Goal: Information Seeking & Learning: Learn about a topic

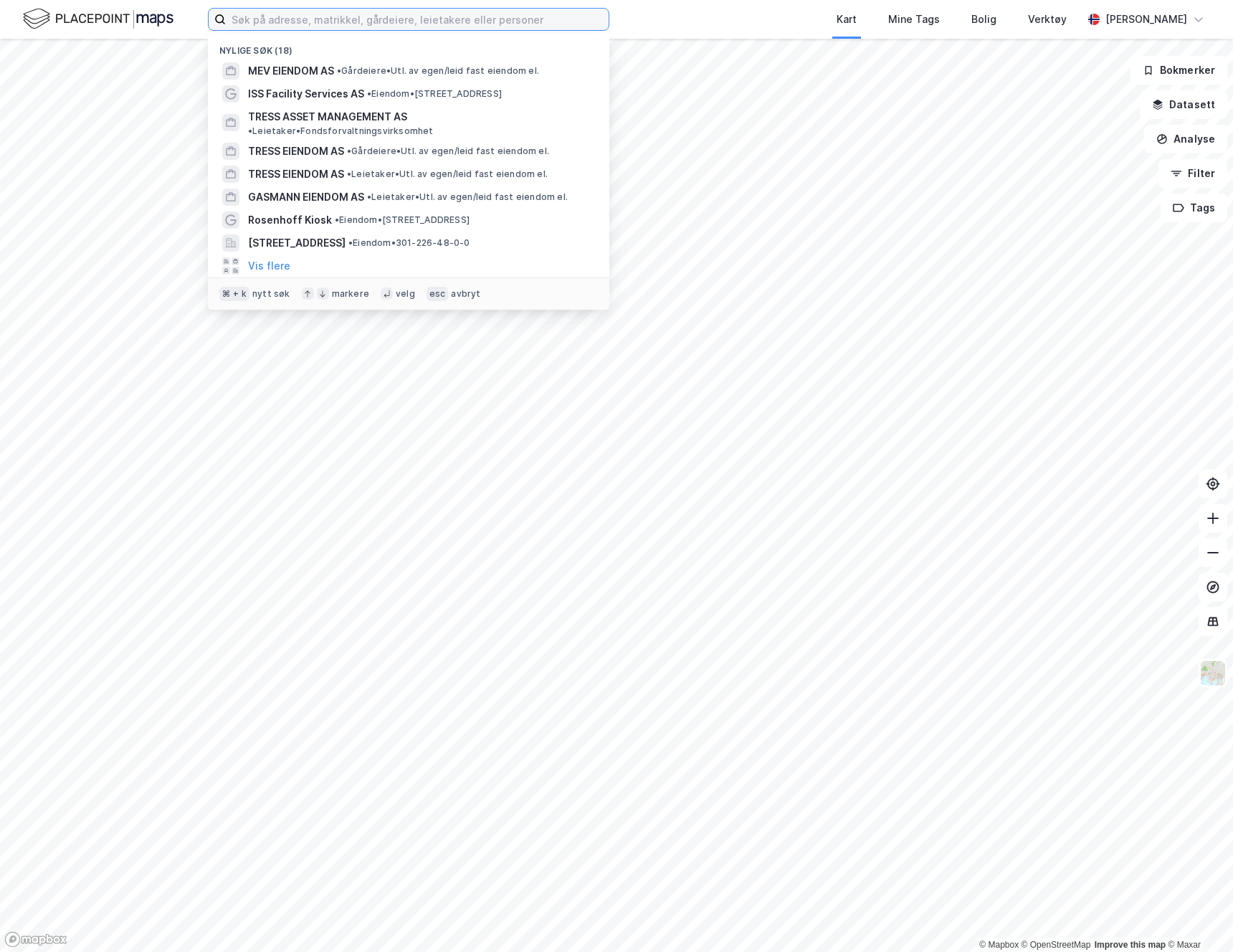
click at [381, 20] on input at bounding box center [417, 19] width 382 height 21
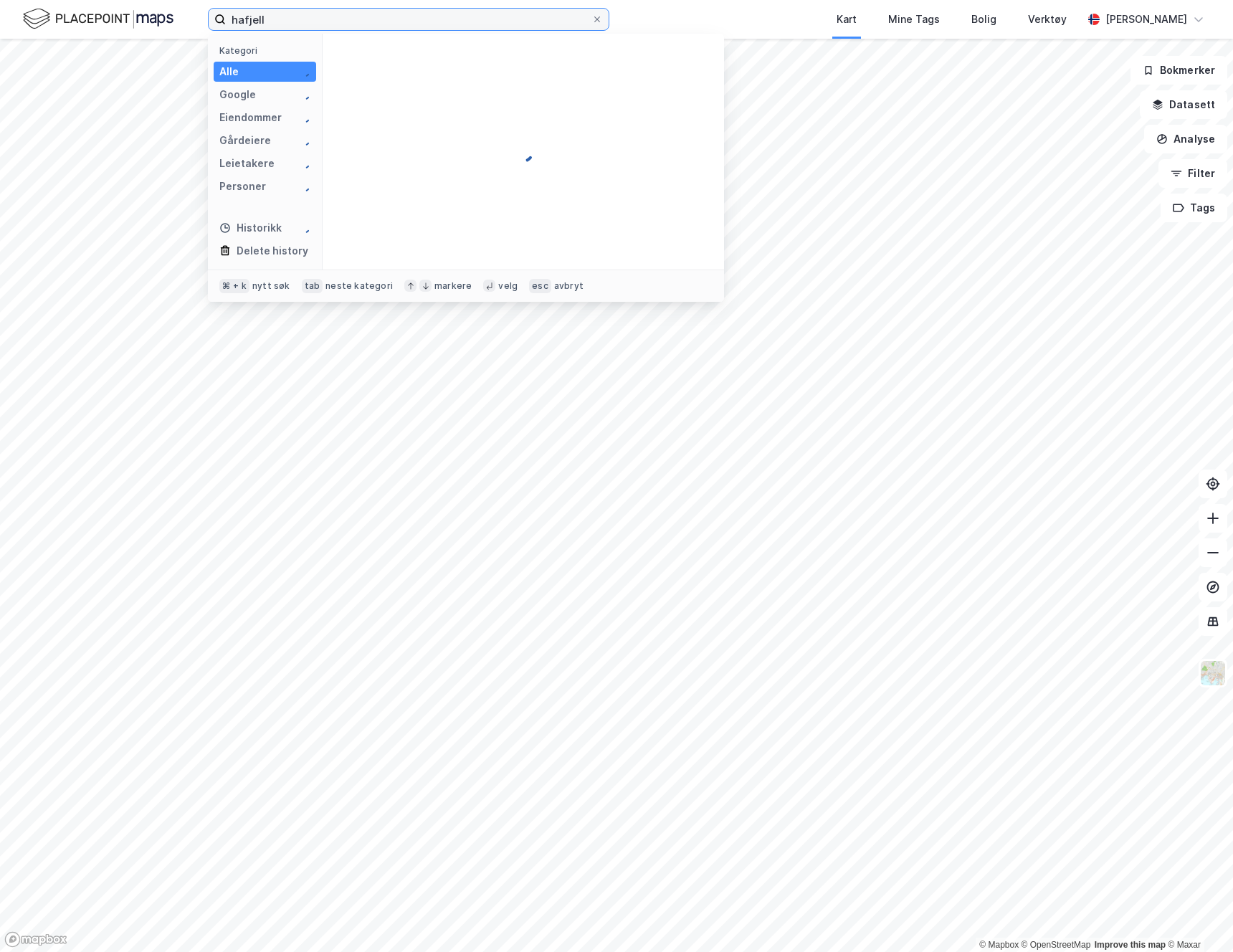
type input "hafjell"
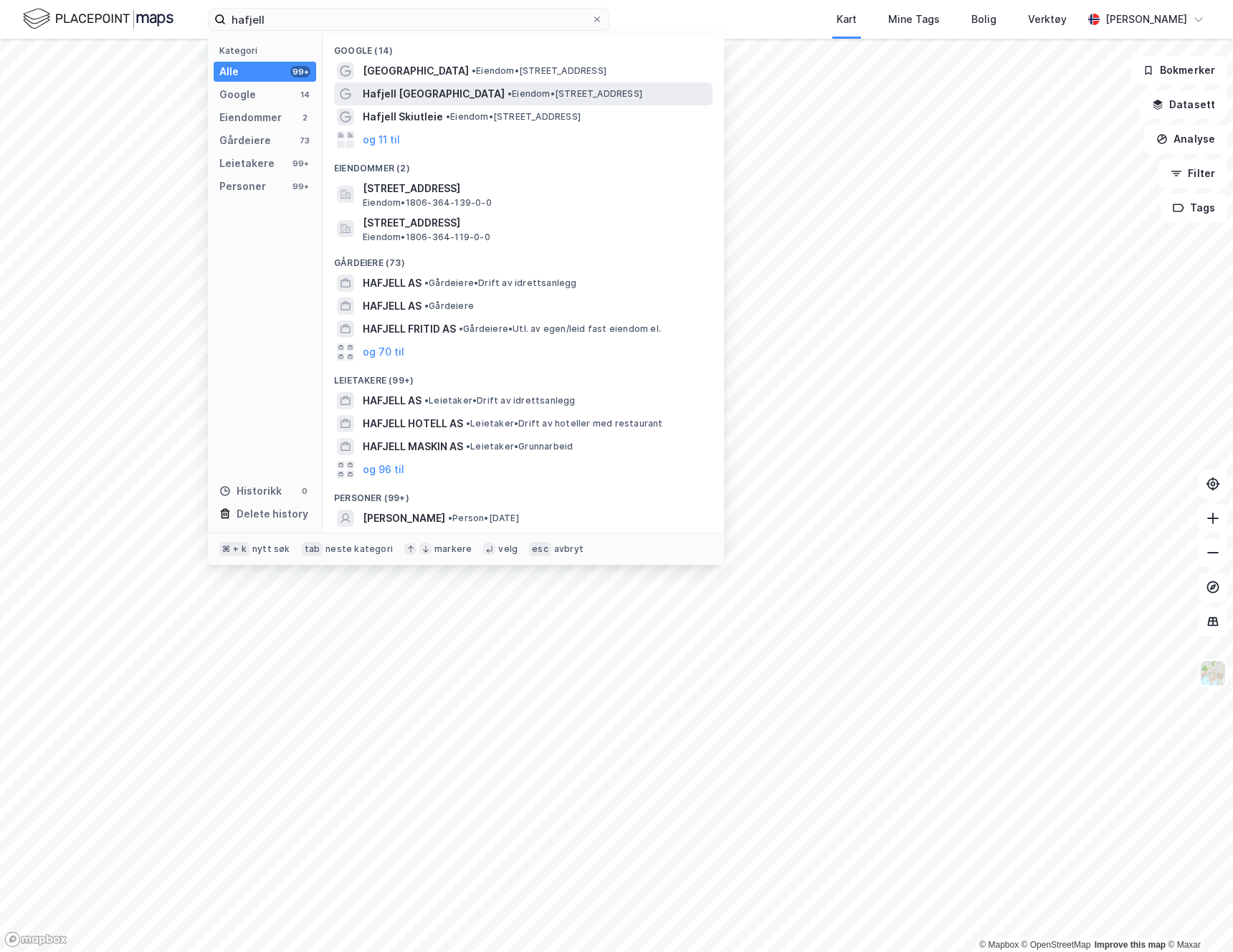
click at [406, 86] on span "Hafjell Bike Park" at bounding box center [434, 94] width 142 height 18
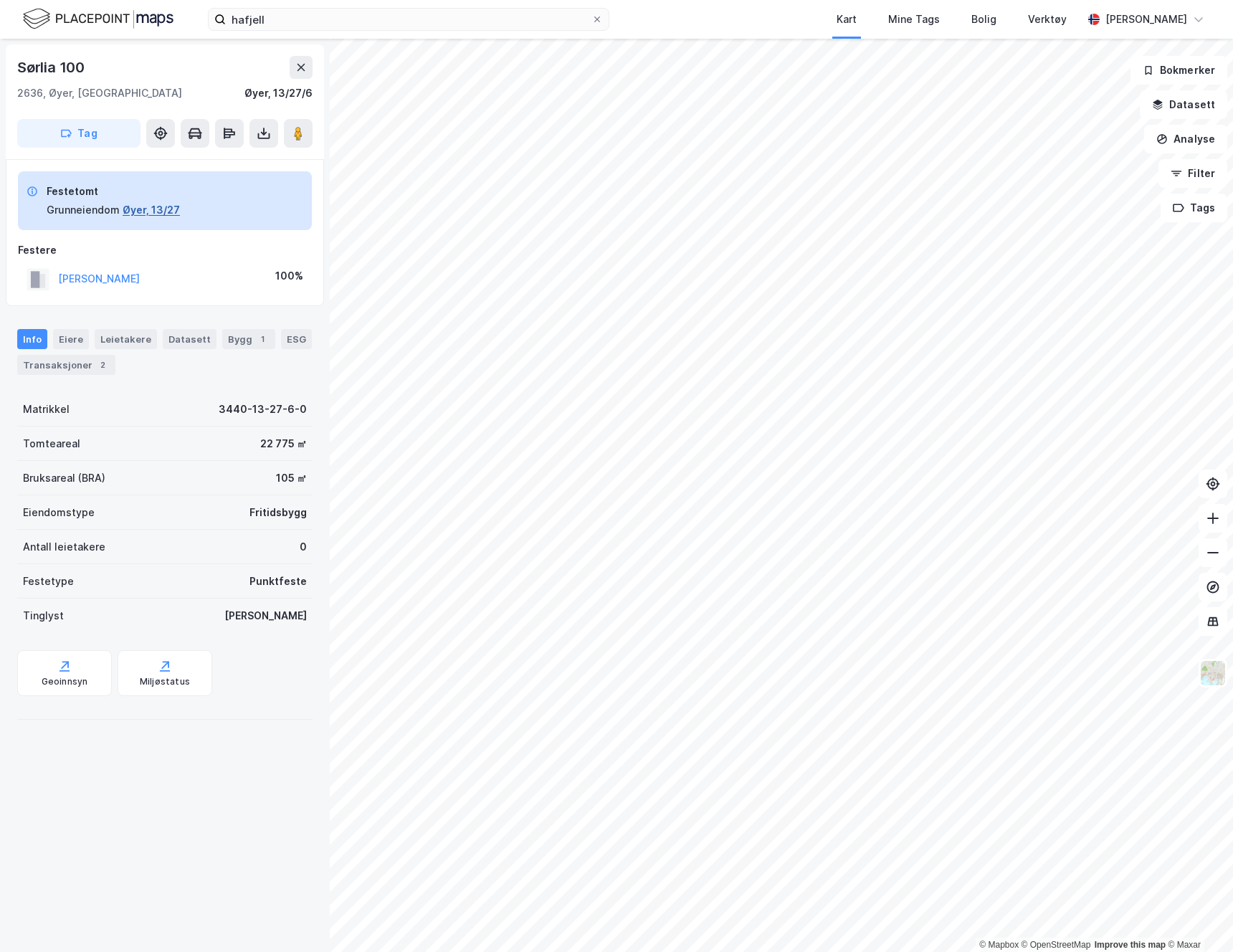
click at [134, 213] on button "Øyer, 13/27" at bounding box center [151, 210] width 57 height 18
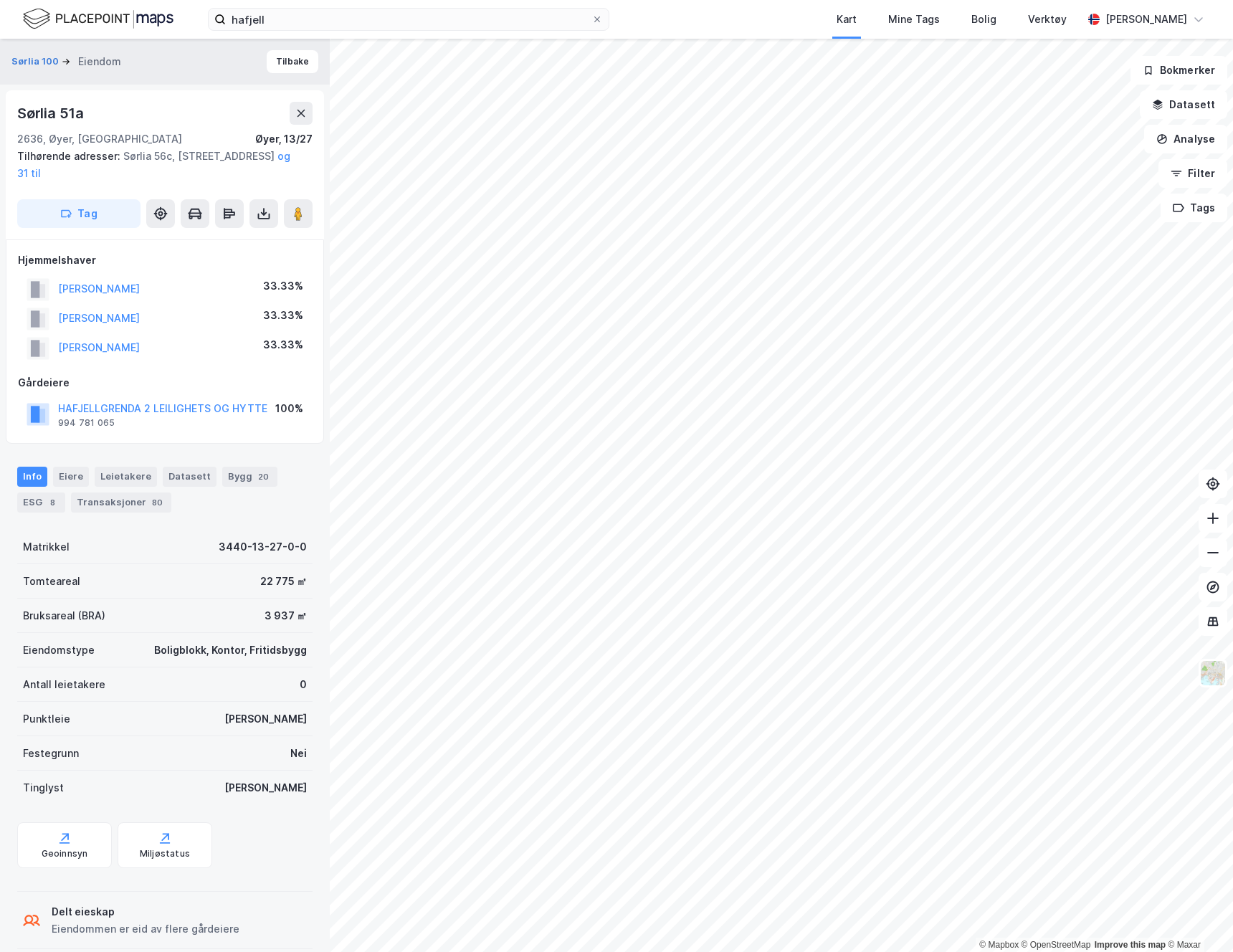
click at [121, 16] on img at bounding box center [98, 18] width 150 height 25
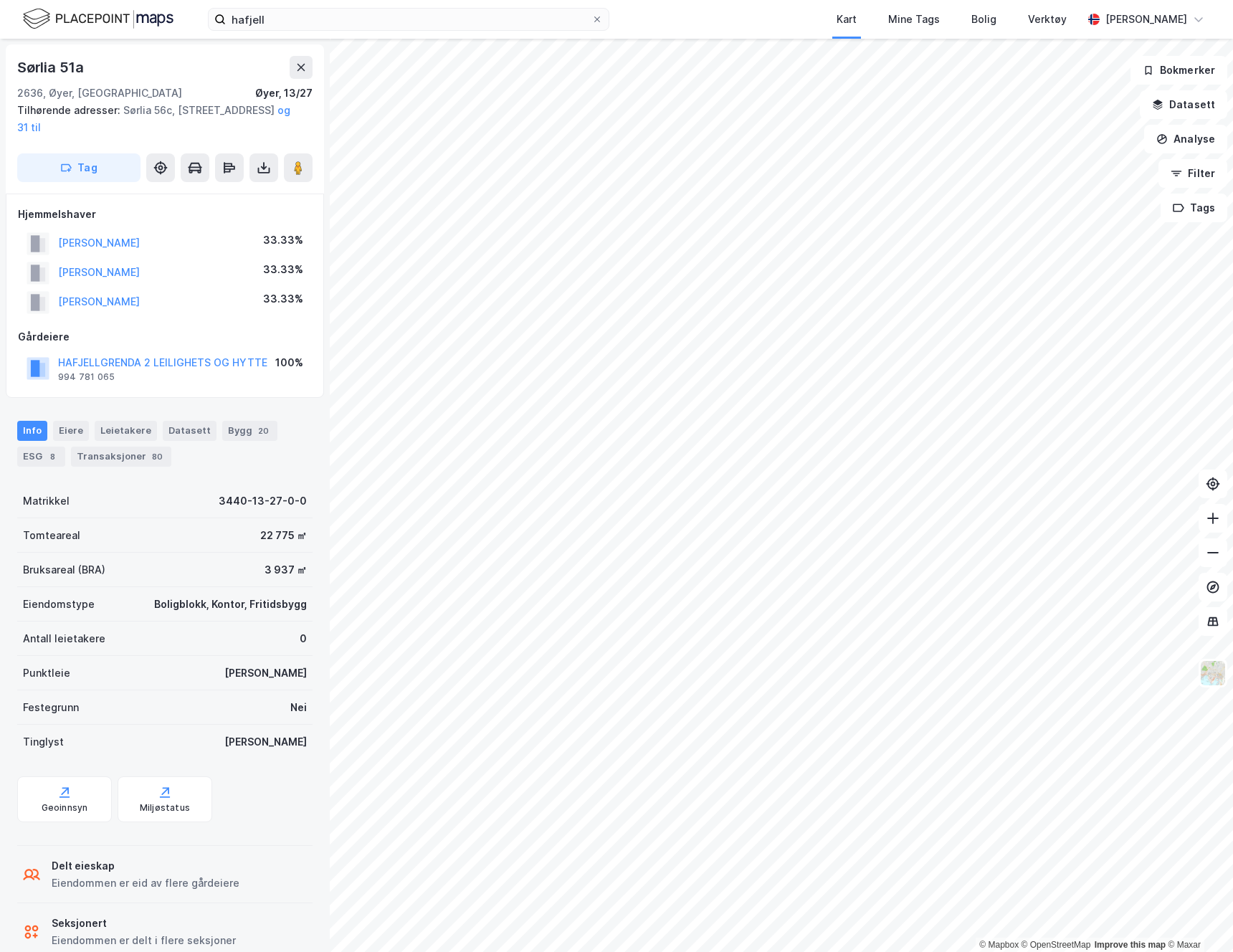
click at [80, 19] on img at bounding box center [98, 18] width 150 height 25
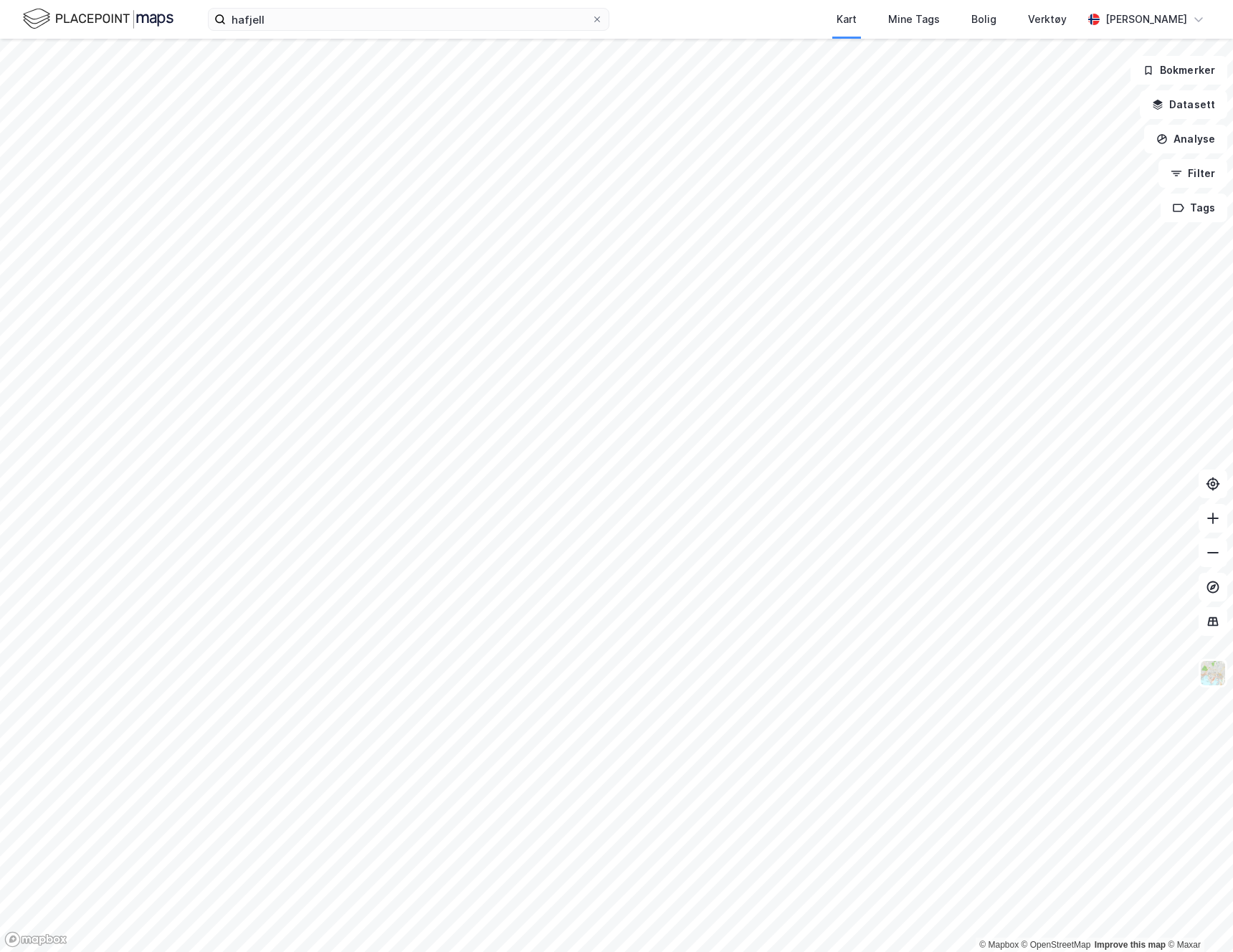
drag, startPoint x: 650, startPoint y: 31, endPoint x: 645, endPoint y: 38, distance: 8.6
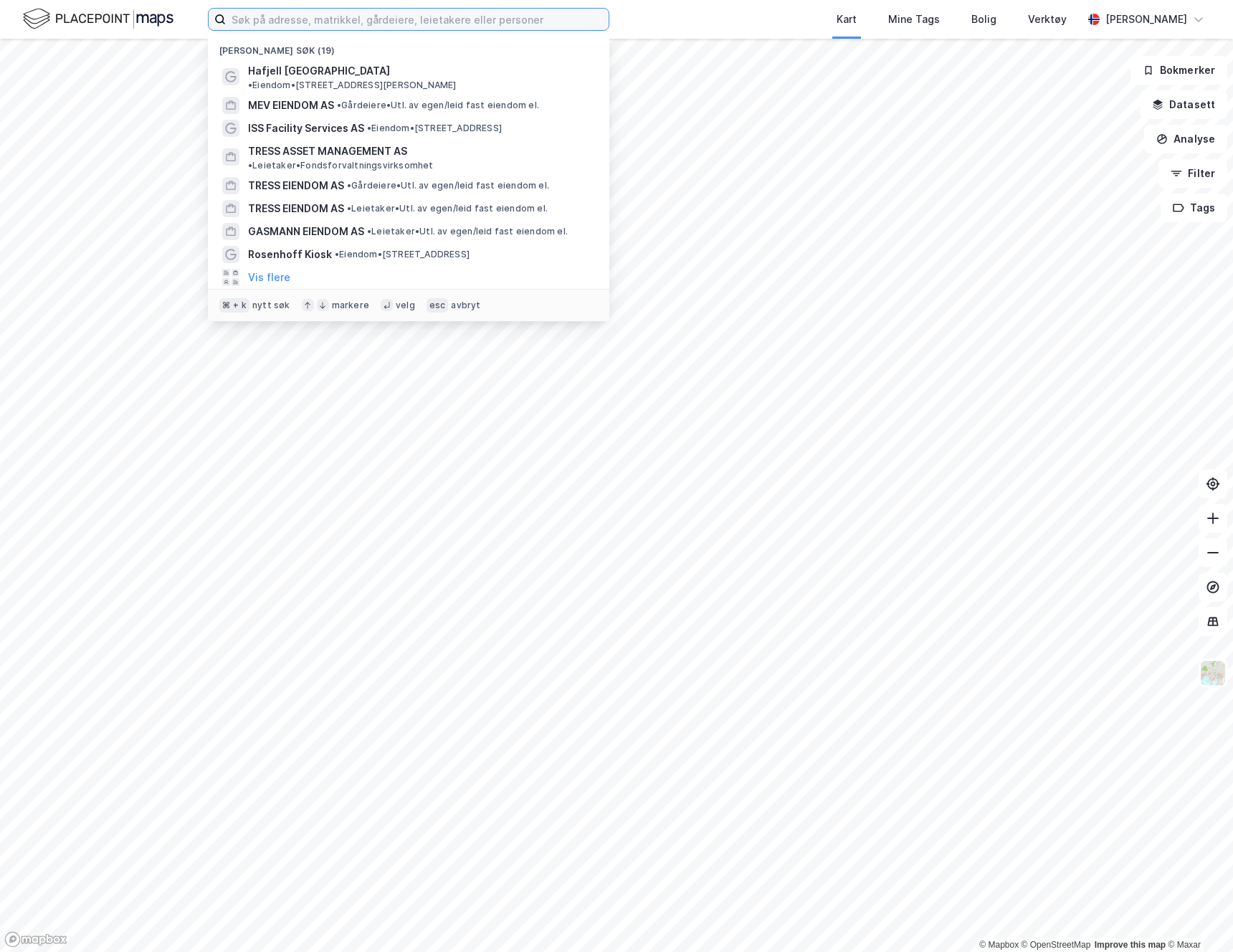
click at [336, 14] on input at bounding box center [417, 19] width 382 height 21
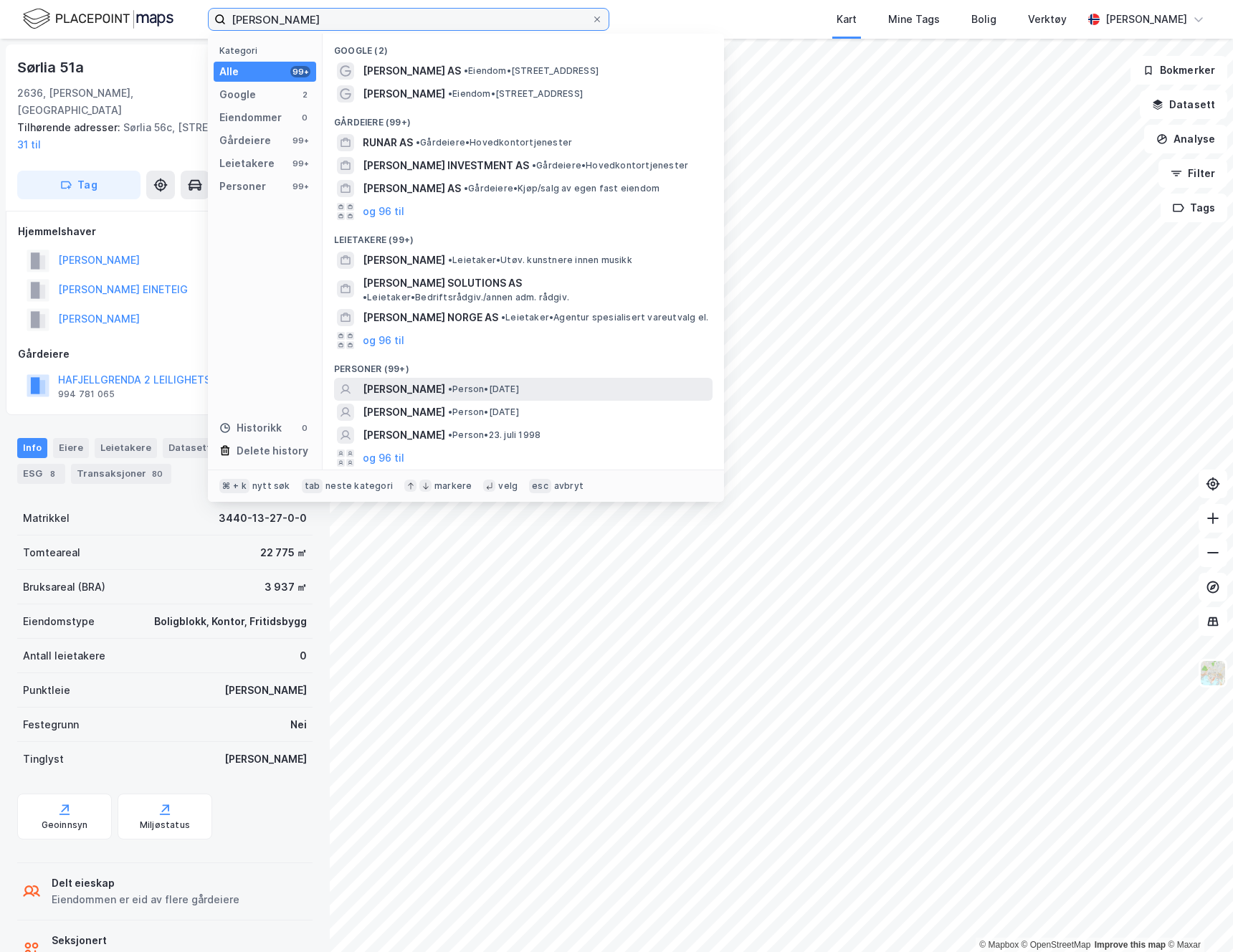
type input "runar scott jensen"
click at [444, 381] on span "RUNAR SCOTT JENSEN" at bounding box center [404, 389] width 82 height 18
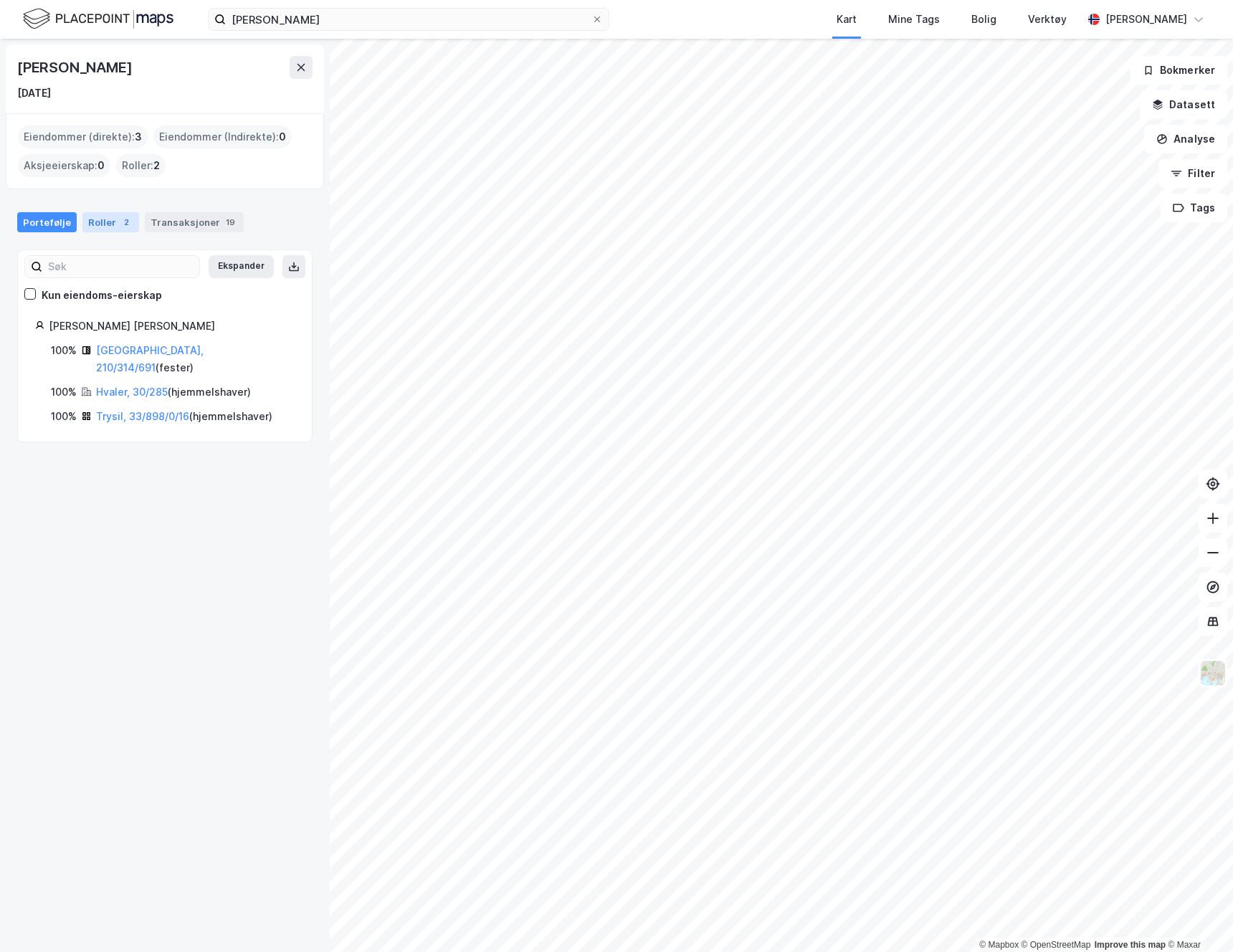
click at [107, 223] on div "Roller 2" at bounding box center [111, 222] width 56 height 20
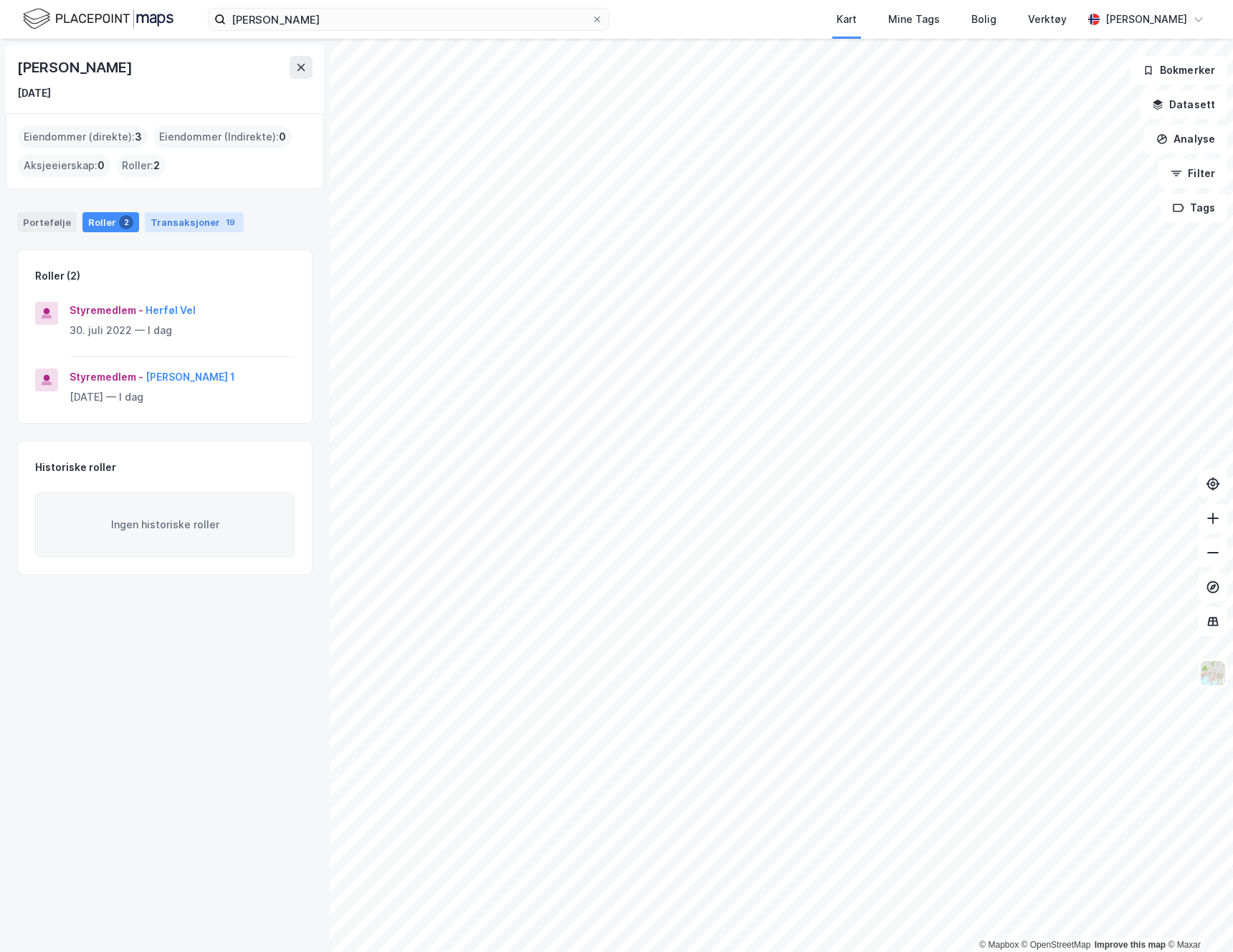
click at [182, 222] on div "Transaksjoner 19" at bounding box center [195, 222] width 99 height 20
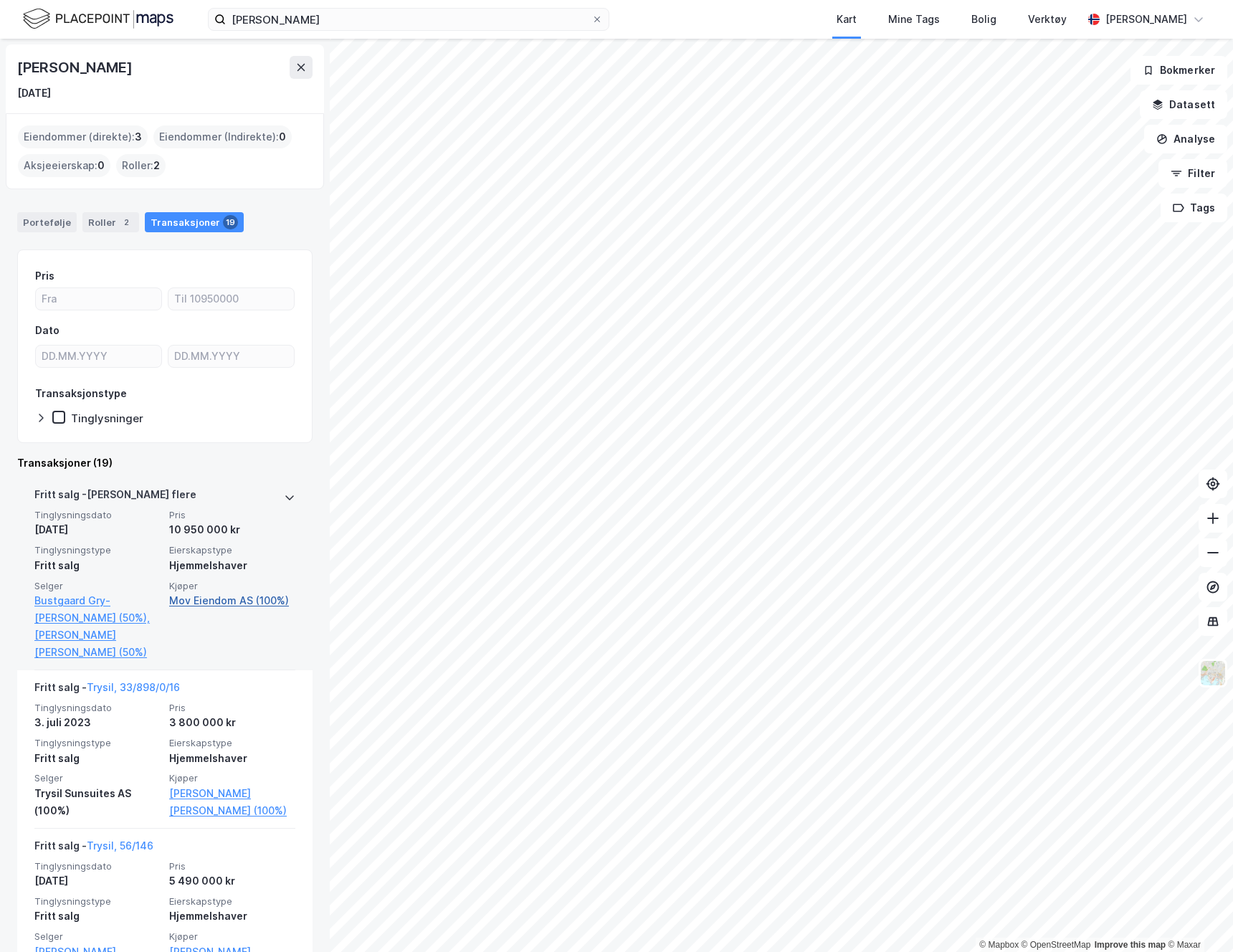
click at [225, 601] on link "Mov Eiendom AS (100%)" at bounding box center [232, 600] width 126 height 18
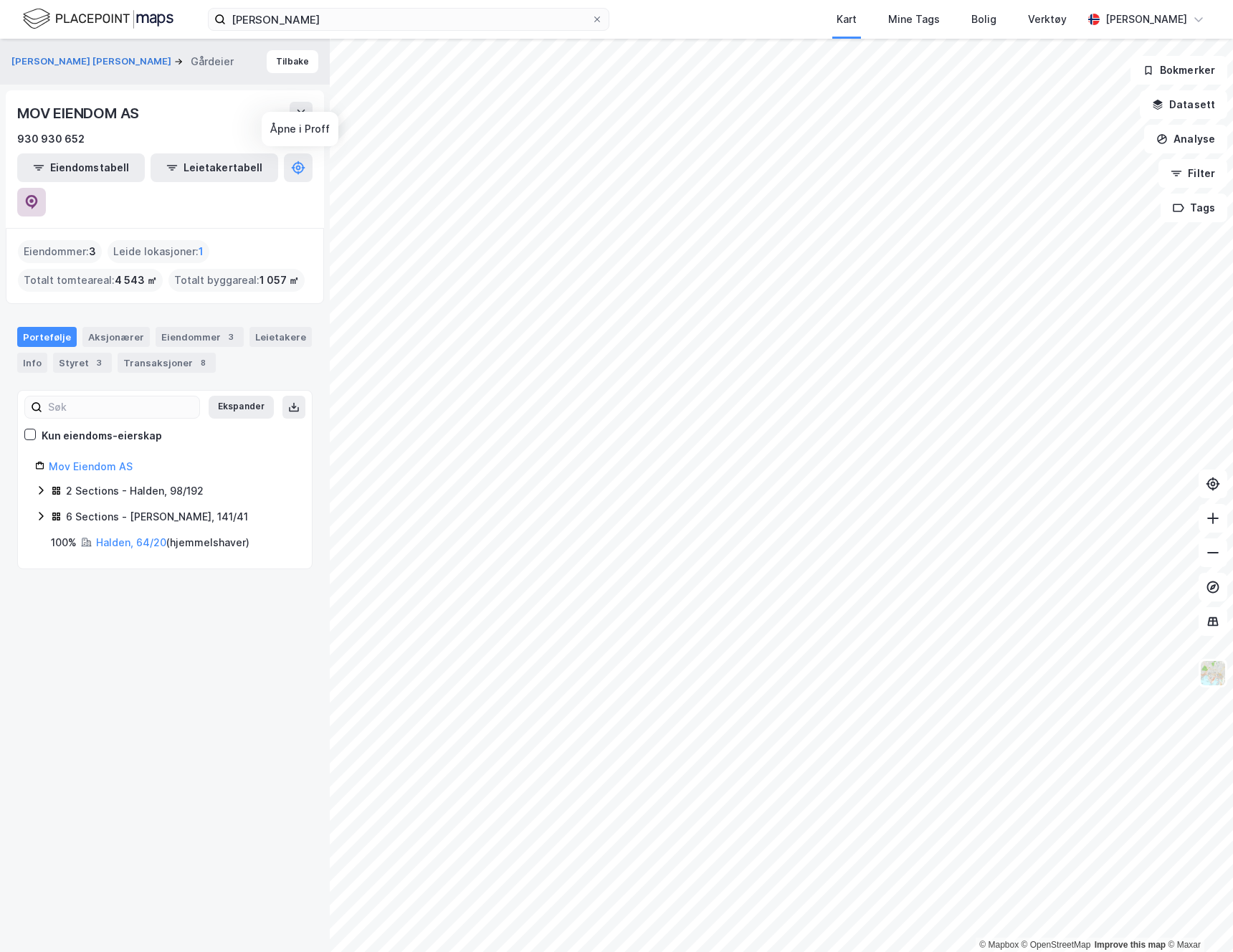
click at [39, 195] on icon at bounding box center [31, 202] width 15 height 15
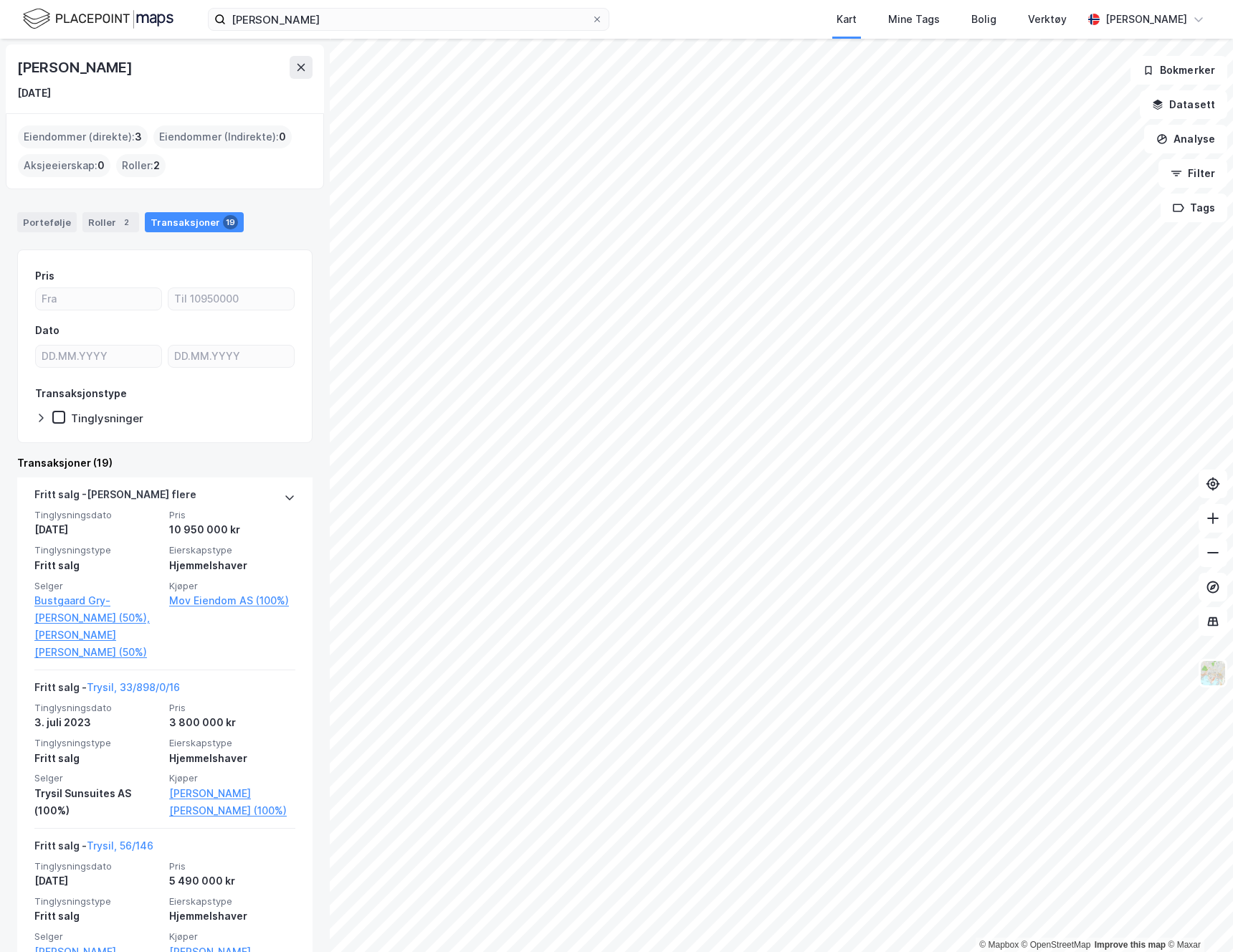
click at [91, 135] on div "Eiendommer (direkte) : 3" at bounding box center [82, 137] width 130 height 23
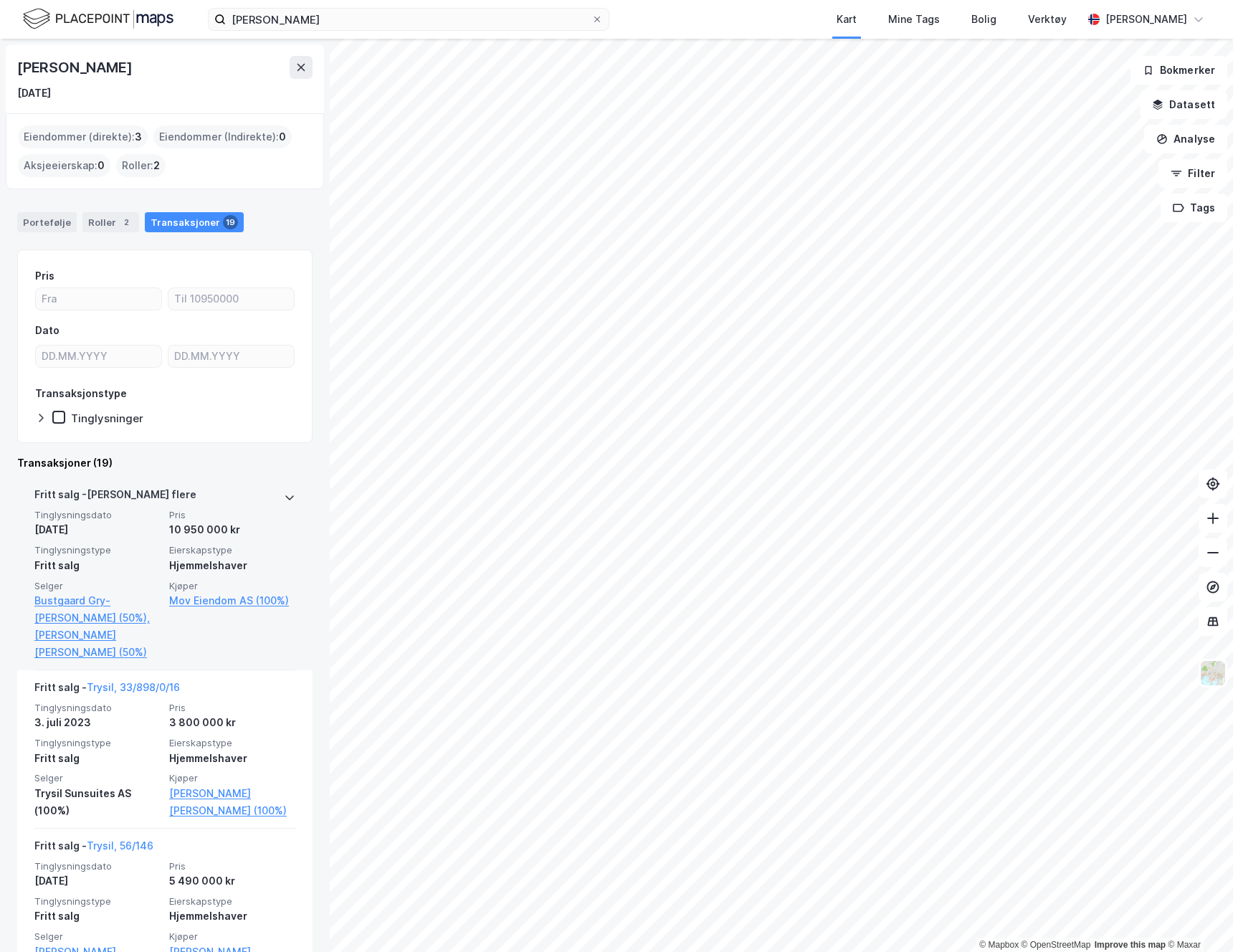
click at [284, 496] on icon at bounding box center [289, 497] width 11 height 11
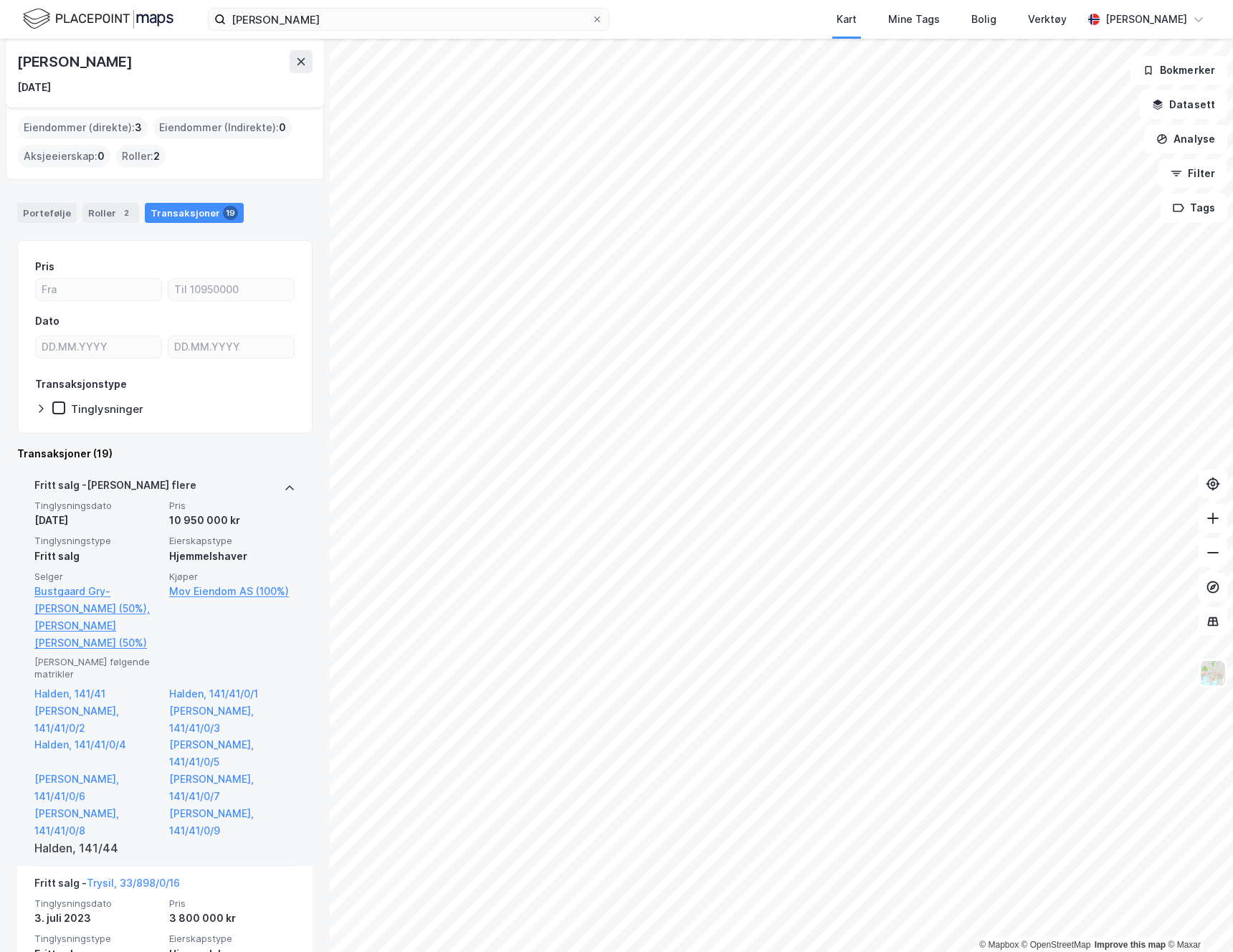
scroll to position [50, 0]
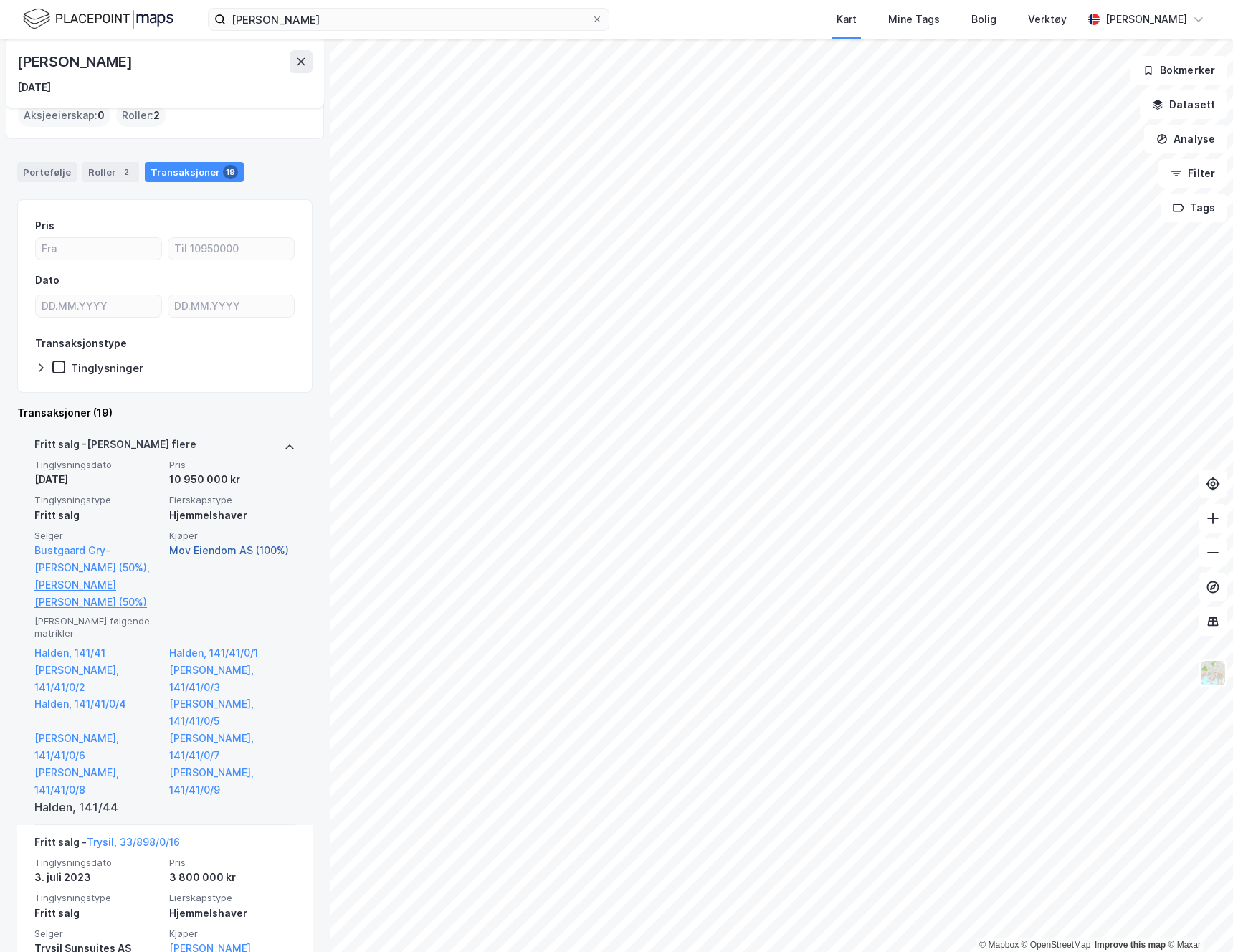
click at [191, 553] on link "Mov Eiendom AS (100%)" at bounding box center [232, 550] width 126 height 18
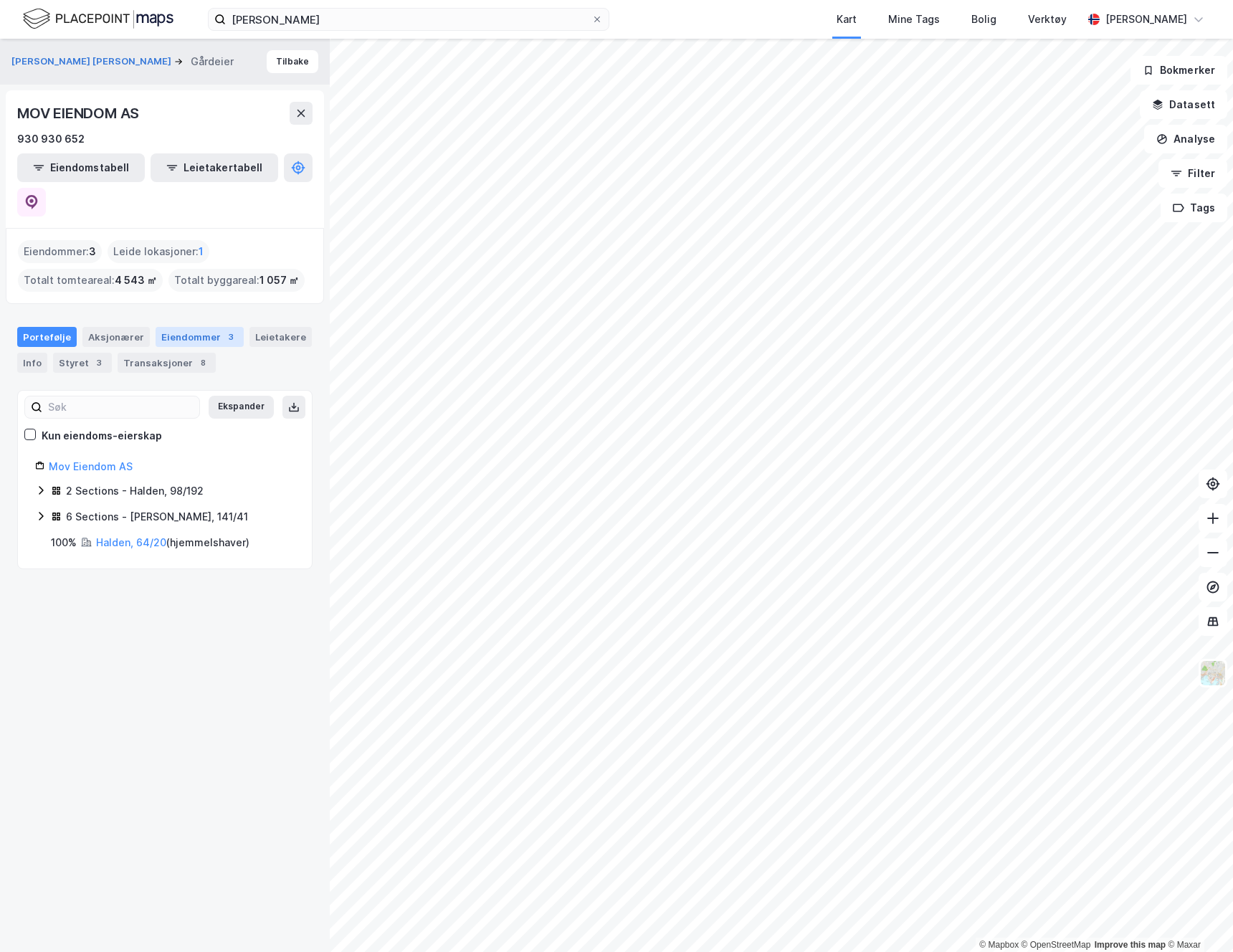
click at [173, 327] on div "Eiendommer 3" at bounding box center [199, 337] width 88 height 20
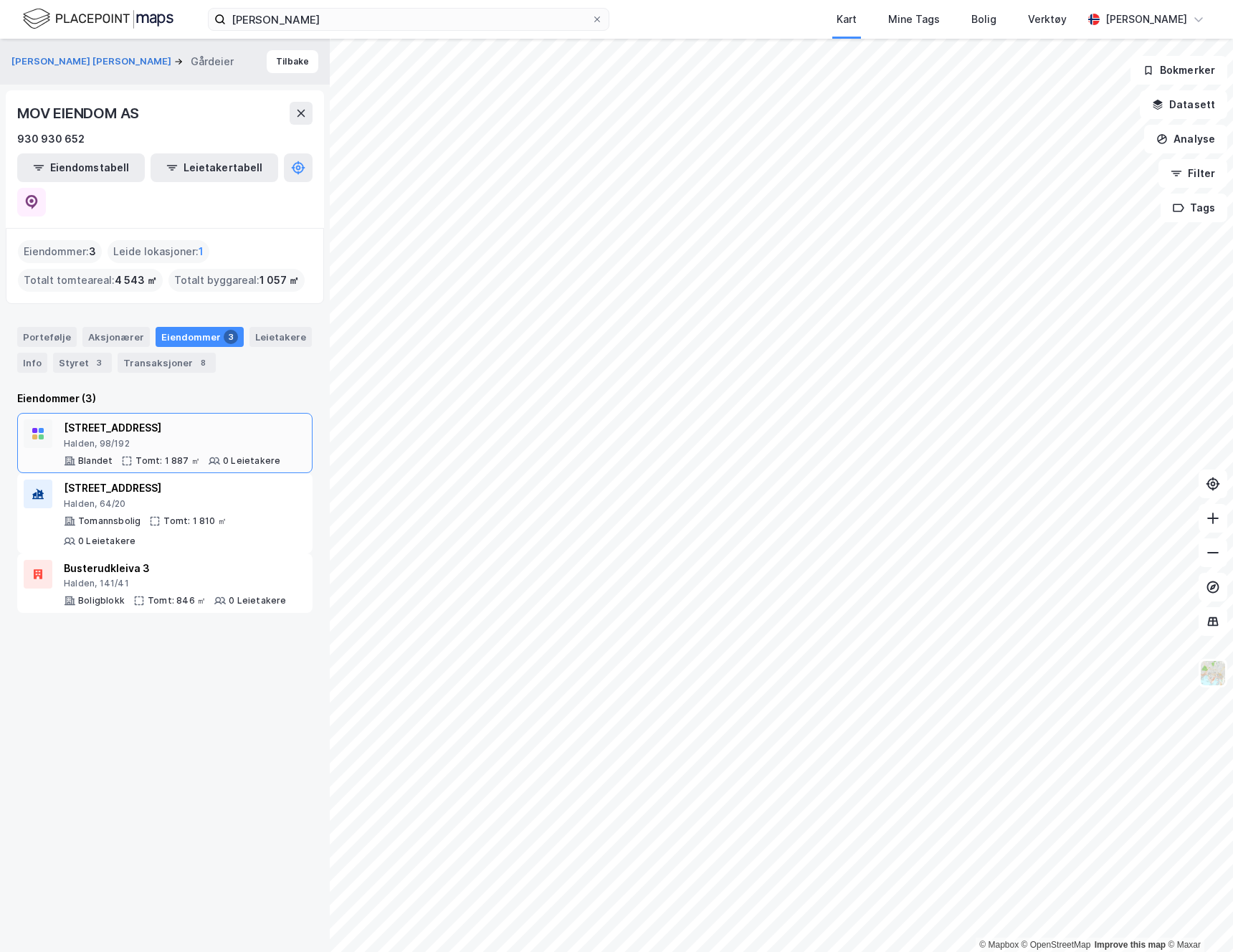
click at [121, 419] on div "Solerødveien 23D" at bounding box center [173, 428] width 217 height 18
